Goal: Complete application form

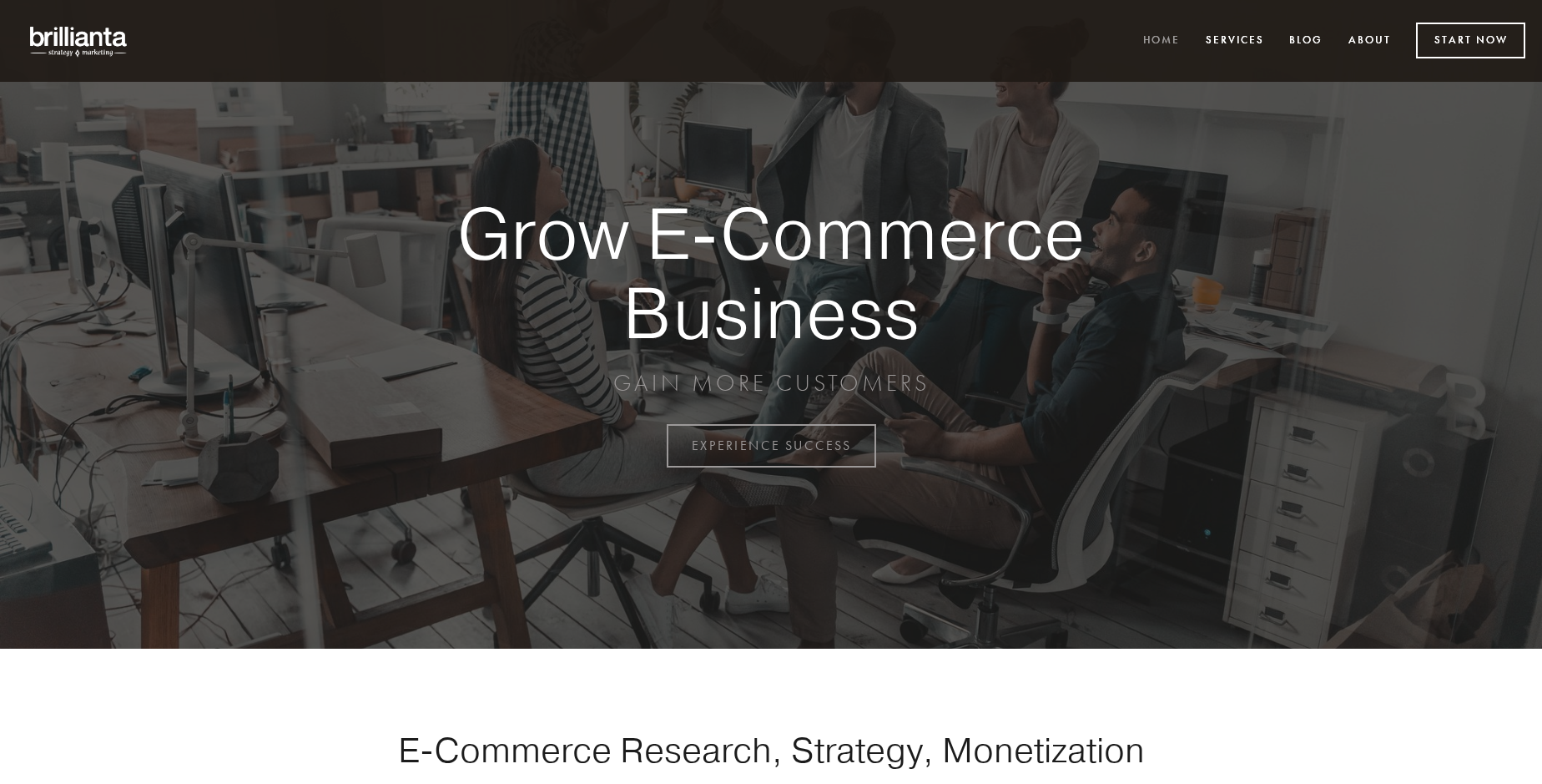
scroll to position [4375, 0]
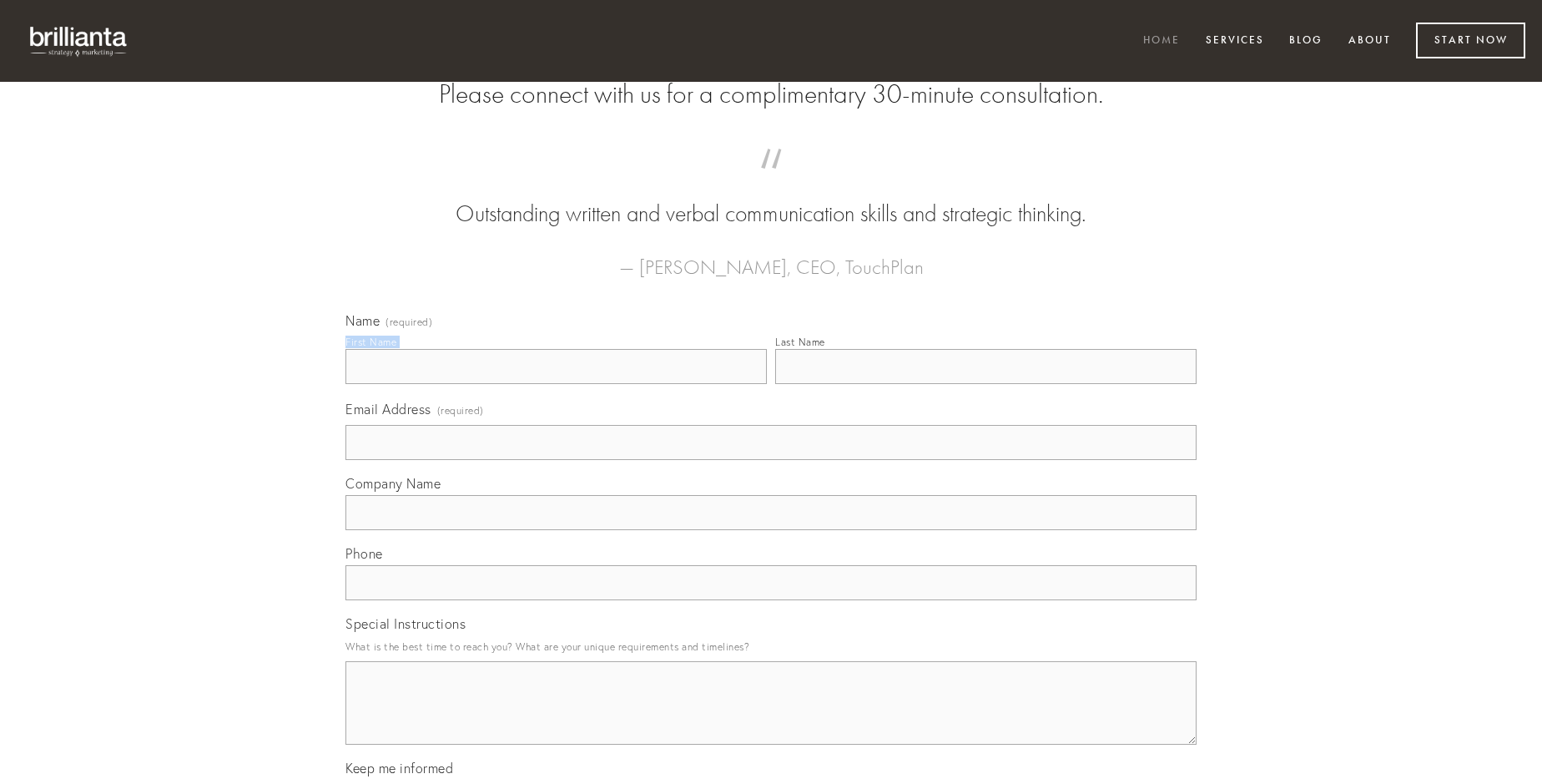
type input "[PERSON_NAME]"
click at [986, 384] on input "Last Name" at bounding box center [987, 367] width 422 height 35
type input "[PERSON_NAME]"
click at [771, 460] on input "Email Address (required)" at bounding box center [771, 442] width 851 height 35
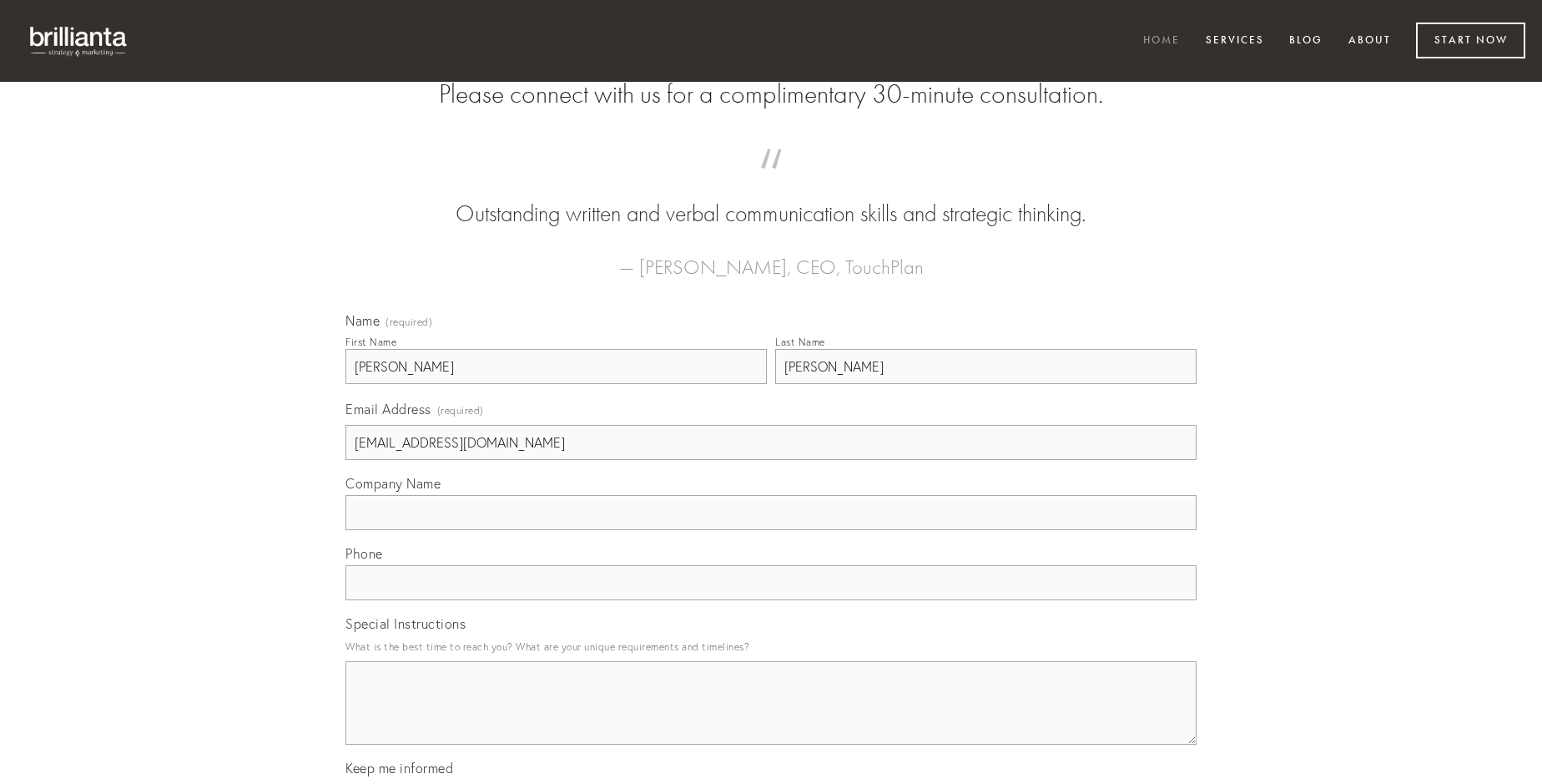
type input "[EMAIL_ADDRESS][DOMAIN_NAME]"
click at [771, 530] on input "Company Name" at bounding box center [771, 512] width 851 height 35
type input "aegre"
click at [771, 600] on input "text" at bounding box center [771, 582] width 851 height 35
click at [771, 718] on textarea "Special Instructions" at bounding box center [771, 702] width 851 height 83
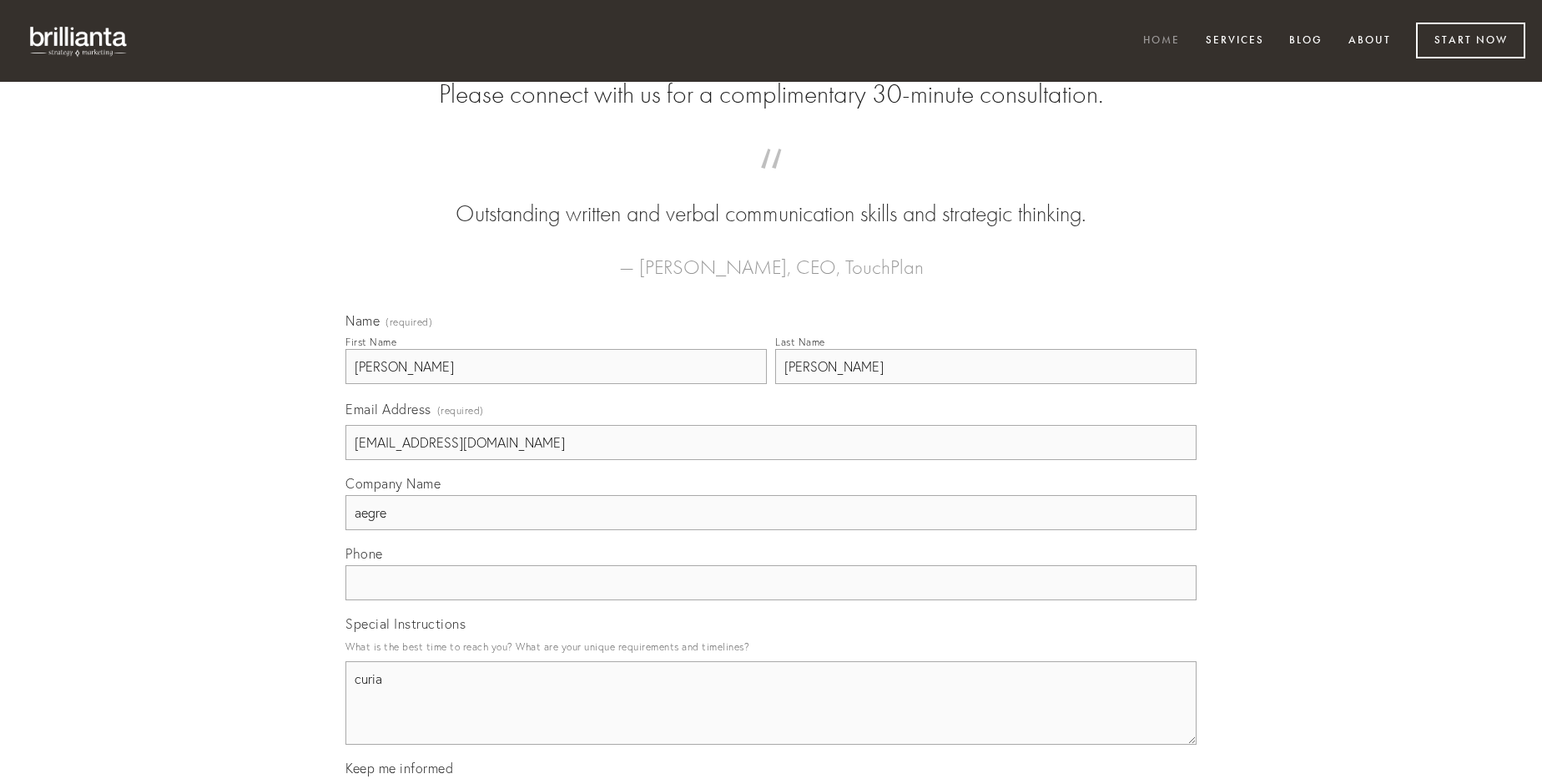
type textarea "curia"
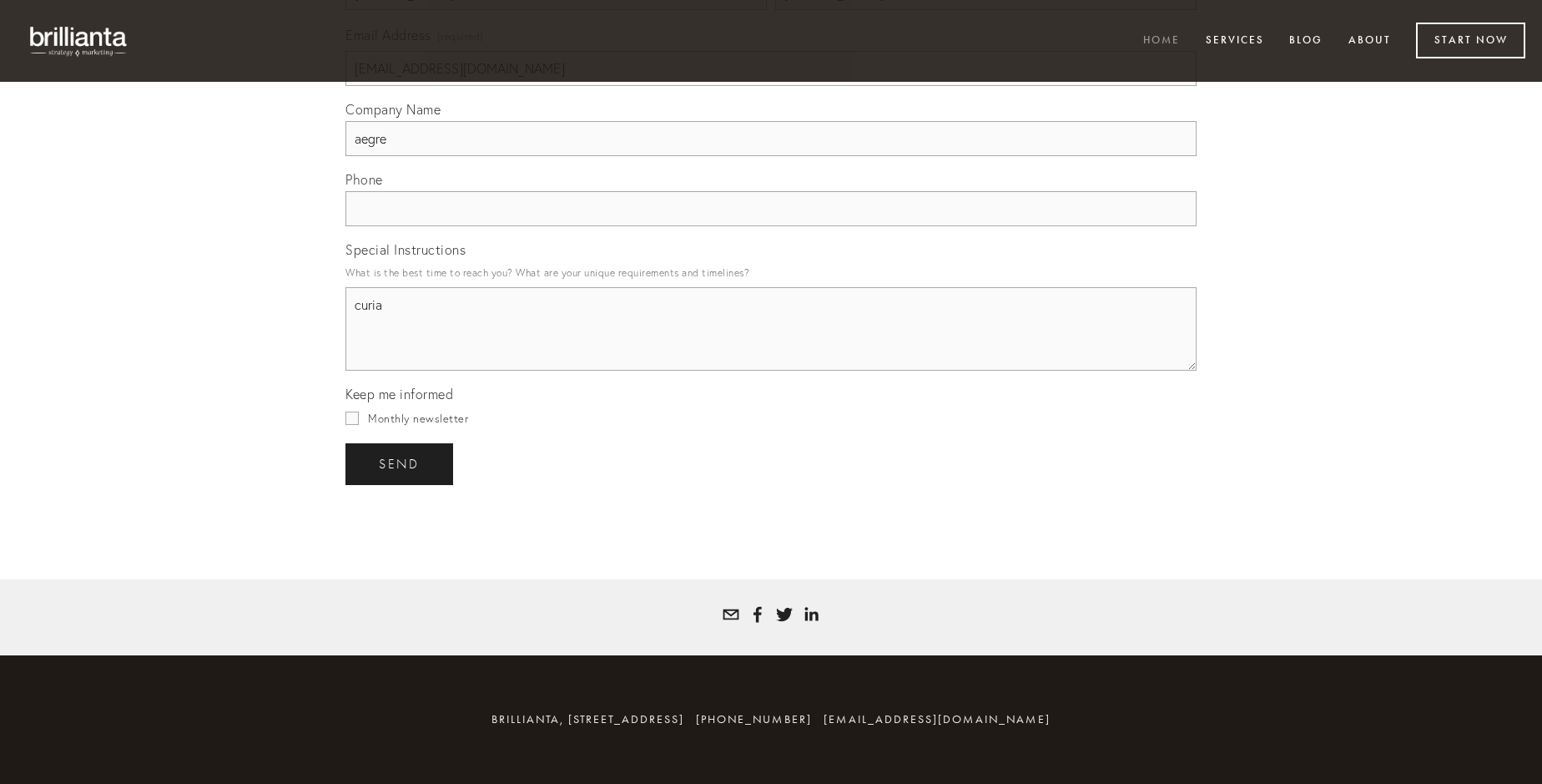
click at [400, 463] on span "send" at bounding box center [400, 464] width 41 height 15
